Goal: Task Accomplishment & Management: Manage account settings

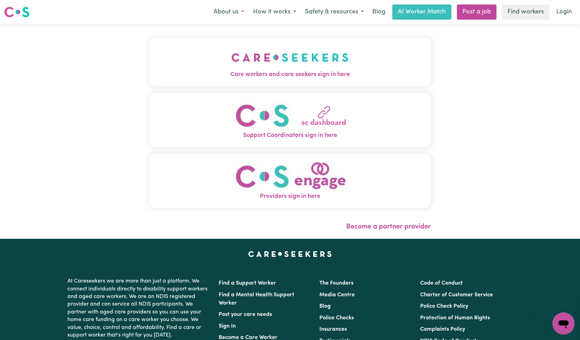
drag, startPoint x: 212, startPoint y: 67, endPoint x: 222, endPoint y: 69, distance: 10.2
click at [212, 67] on button "Care workers and care seekers sign in here" at bounding box center [290, 62] width 282 height 48
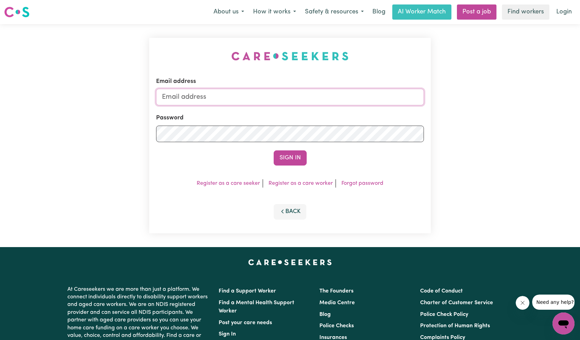
click at [335, 91] on input "Email address" at bounding box center [290, 97] width 268 height 17
type input "[EMAIL_ADDRESS][DOMAIN_NAME]"
click at [290, 154] on button "Sign In" at bounding box center [290, 157] width 33 height 15
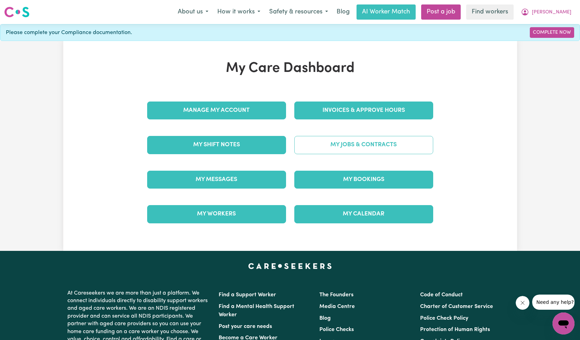
click at [394, 143] on link "My Jobs & Contracts" at bounding box center [363, 145] width 139 height 18
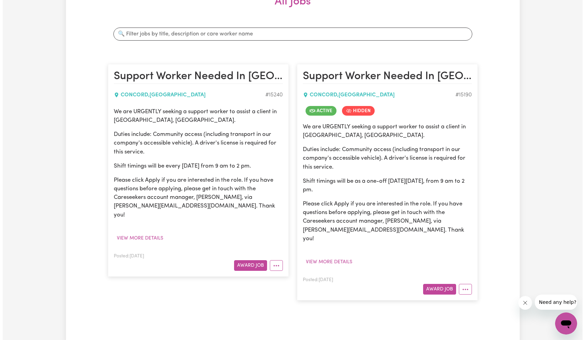
scroll to position [183, 0]
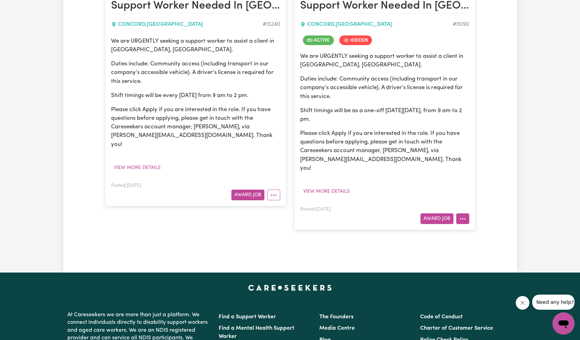
click at [463, 214] on button "More options" at bounding box center [462, 218] width 13 height 11
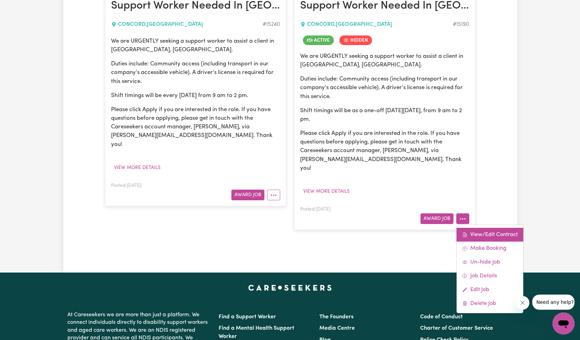
click at [483, 228] on link "View/Edit Contract" at bounding box center [490, 235] width 67 height 14
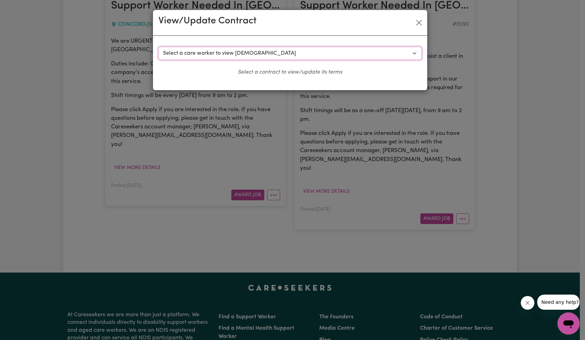
click at [328, 54] on select "Select a care worker to view [DEMOGRAPHIC_DATA] #10663 - [PERSON_NAME] (contrac…" at bounding box center [290, 53] width 263 height 13
click at [303, 56] on select "Select a care worker to view [DEMOGRAPHIC_DATA] #10663 - [PERSON_NAME] (contrac…" at bounding box center [290, 53] width 263 height 13
select select "10280"
select select "PUBLIC_HOLIDAY"
select select "COMMUNITY_ACCESS"
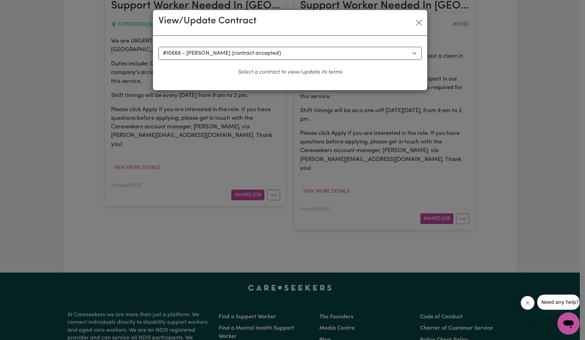
select select "ONE"
select select "WEEKDAY_DAYTIME"
select select "COMMUNITY_ACCESS"
select select "ONE"
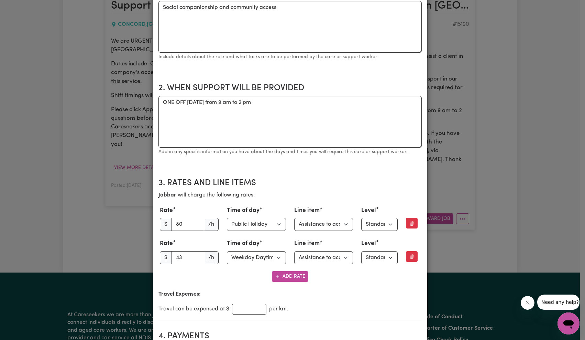
scroll to position [240, 0]
